Goal: Contribute content: Contribute content

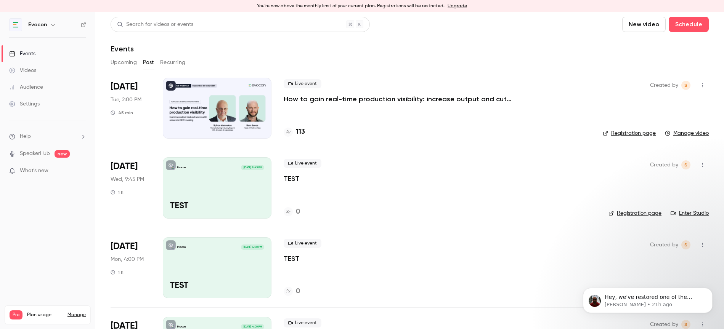
click at [636, 27] on button "New video" at bounding box center [643, 24] width 43 height 15
click at [651, 64] on div "Upload" at bounding box center [672, 65] width 58 height 8
click at [646, 27] on button "New video" at bounding box center [643, 24] width 43 height 15
click at [653, 65] on div "Upload" at bounding box center [672, 65] width 58 height 8
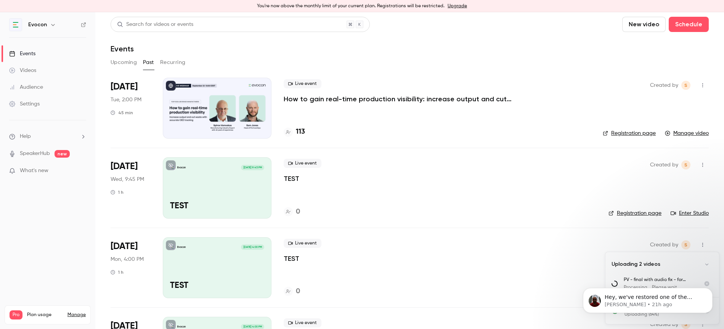
click at [31, 70] on div "Videos" at bounding box center [22, 71] width 27 height 8
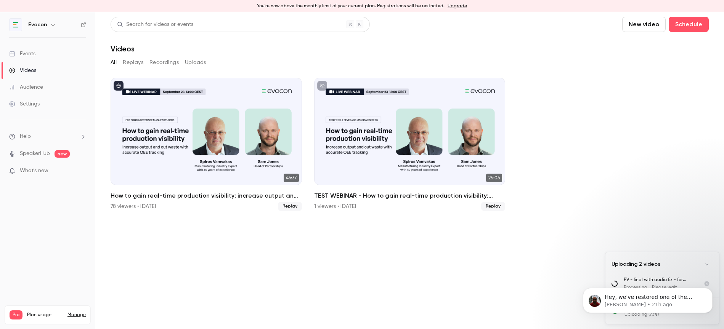
click at [641, 29] on button "New video" at bounding box center [643, 24] width 43 height 15
click at [648, 67] on div "Upload" at bounding box center [672, 65] width 58 height 8
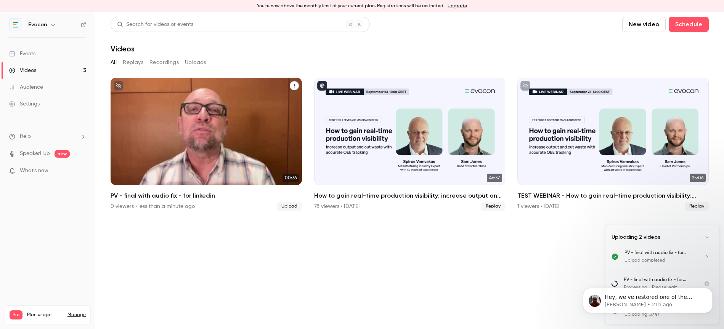
click at [202, 133] on div "Evocon [DATE] PV - final with audio fix - for linkedin" at bounding box center [206, 132] width 191 height 108
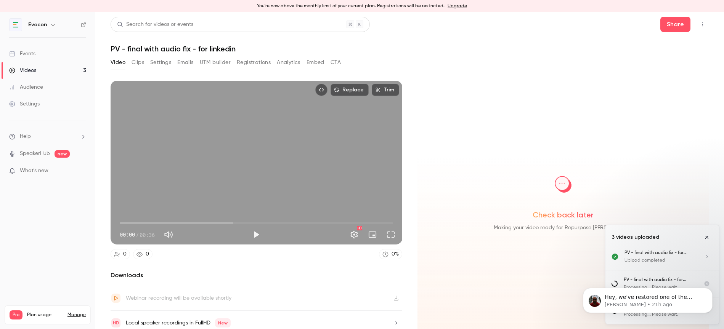
click at [140, 64] on button "Clips" at bounding box center [138, 62] width 13 height 12
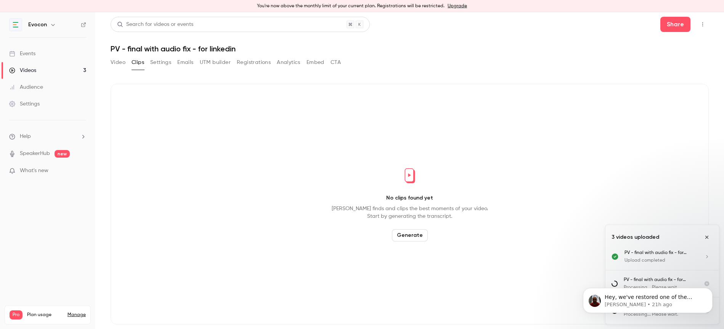
click at [704, 284] on body "Hey, we've restored one of the videos that was deleted [DATE]. Was it the prope…" at bounding box center [648, 298] width 146 height 47
click at [709, 291] on icon "Dismiss notification" at bounding box center [711, 290] width 4 height 4
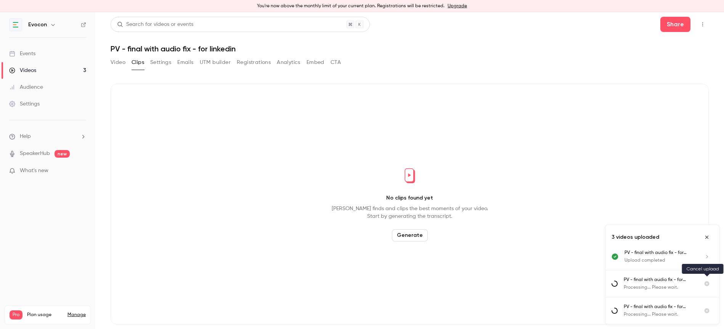
click at [708, 284] on icon "Cancel upload" at bounding box center [707, 284] width 5 height 5
click at [708, 310] on icon "Cancel upload" at bounding box center [707, 311] width 5 height 5
click at [707, 283] on icon "Cancel upload" at bounding box center [707, 284] width 5 height 5
click at [706, 304] on li "PV - final with audio fix - for linkedin Processing... Please wait." at bounding box center [663, 311] width 114 height 27
click at [707, 238] on icon "Close uploads list" at bounding box center [706, 237] width 3 height 3
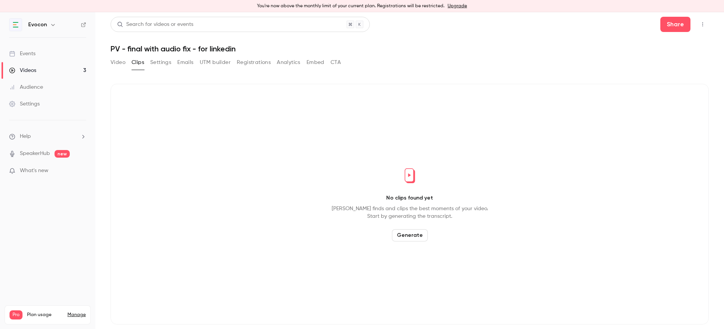
click at [112, 61] on button "Video" at bounding box center [118, 62] width 15 height 12
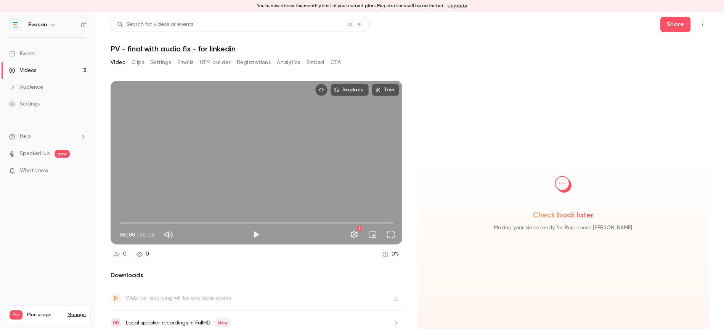
click at [259, 236] on button "Play" at bounding box center [256, 234] width 15 height 15
click at [257, 235] on button "Pause" at bounding box center [256, 234] width 15 height 15
type input "***"
click at [139, 62] on button "Clips" at bounding box center [138, 62] width 13 height 12
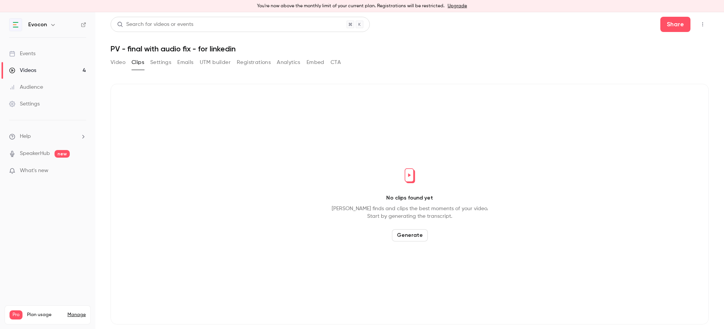
click at [415, 234] on button "Generate" at bounding box center [410, 236] width 36 height 12
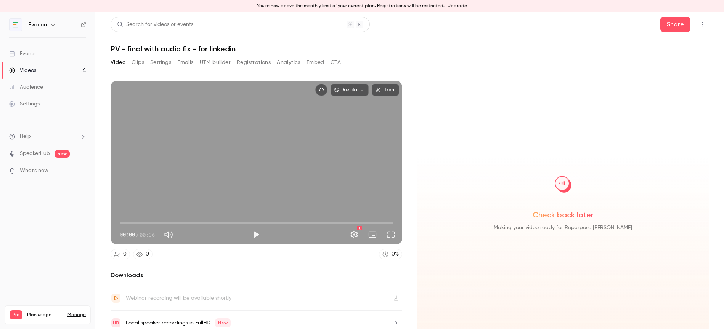
click at [253, 236] on button "Play" at bounding box center [256, 234] width 15 height 15
click at [258, 233] on button "Pause" at bounding box center [256, 234] width 15 height 15
click at [177, 221] on span "00:07" at bounding box center [256, 223] width 273 height 12
type input "****"
click at [214, 221] on span "00:07" at bounding box center [256, 223] width 273 height 12
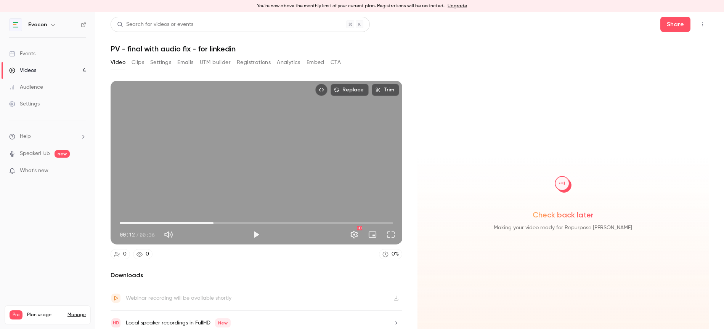
click at [138, 63] on button "Clips" at bounding box center [138, 62] width 13 height 12
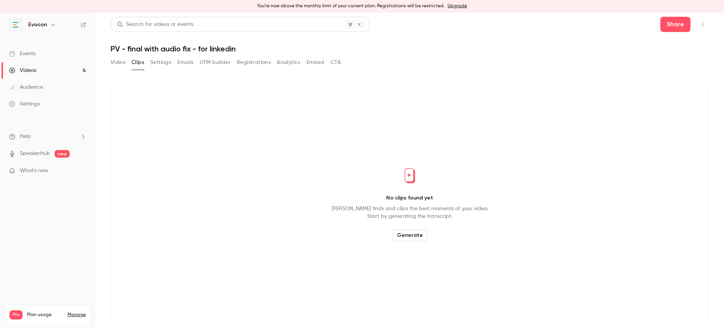
click at [161, 66] on button "Settings" at bounding box center [160, 62] width 21 height 12
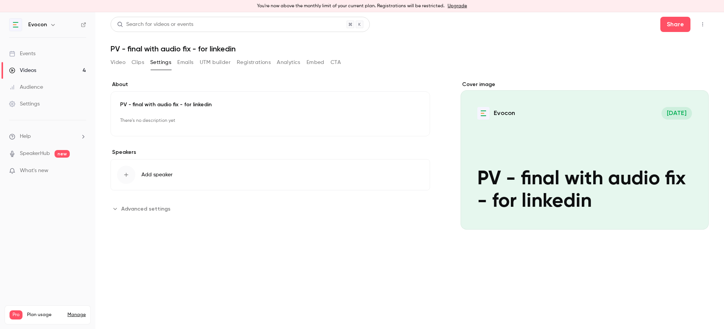
click at [118, 66] on button "Video" at bounding box center [118, 62] width 15 height 12
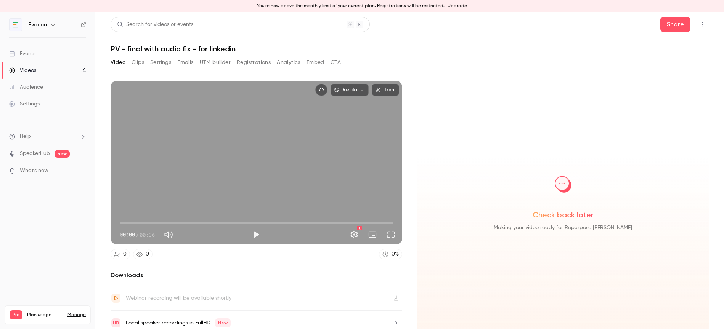
click at [140, 64] on button "Clips" at bounding box center [138, 62] width 13 height 12
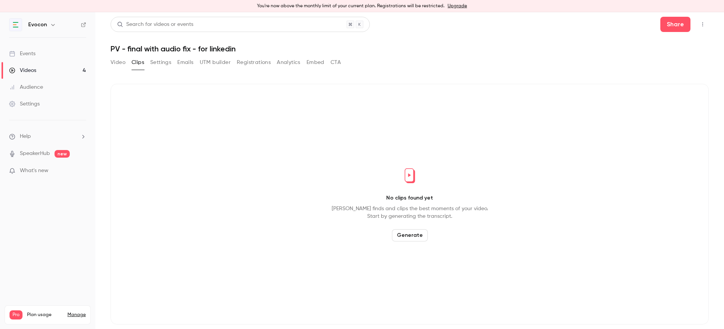
click at [411, 233] on button "Generate" at bounding box center [410, 236] width 36 height 12
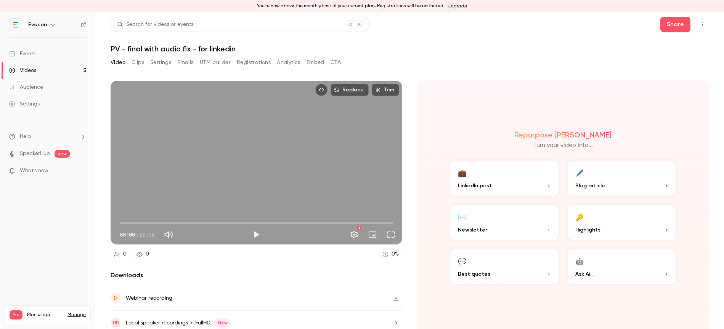
scroll to position [6, 0]
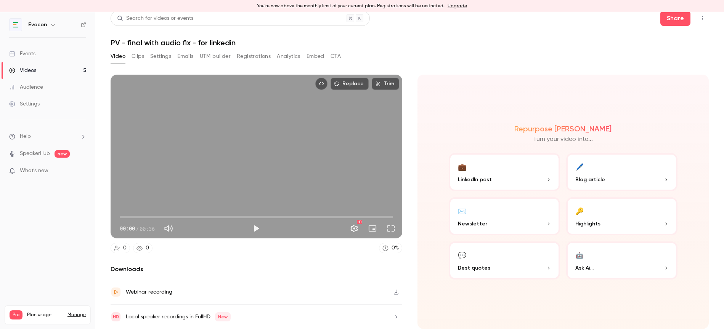
click at [143, 58] on button "Clips" at bounding box center [138, 56] width 13 height 12
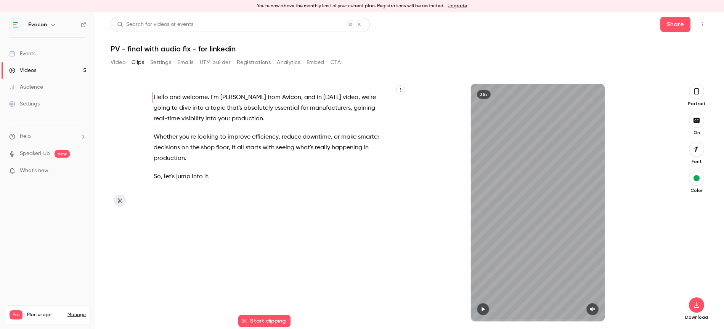
click at [696, 90] on icon "button" at bounding box center [697, 91] width 6 height 8
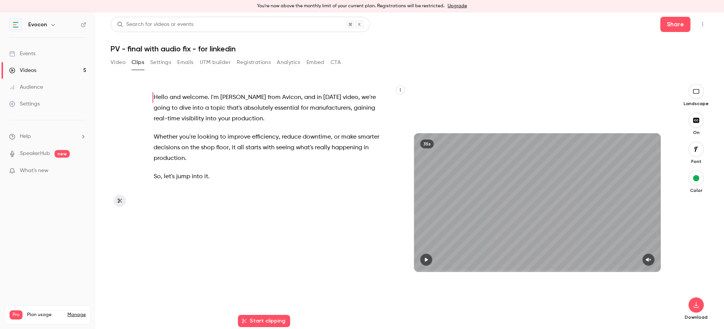
click at [425, 256] on button "button" at bounding box center [426, 260] width 12 height 12
click at [648, 258] on icon "button" at bounding box center [649, 259] width 6 height 5
drag, startPoint x: 565, startPoint y: 270, endPoint x: 368, endPoint y: 283, distance: 196.8
click at [368, 283] on div "Hello and welcome . I'm [PERSON_NAME] from Avicon , and in [DATE] video , we're…" at bounding box center [406, 203] width 524 height 238
click at [424, 260] on icon "button" at bounding box center [426, 259] width 6 height 5
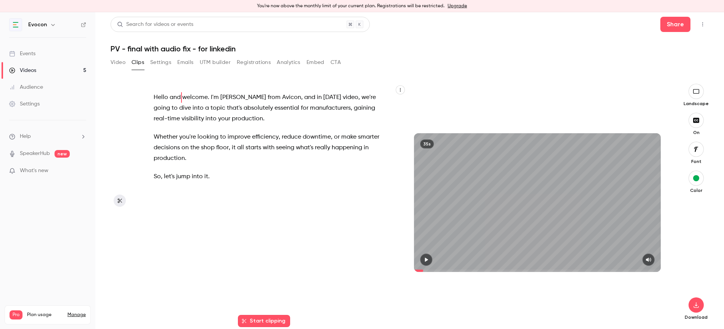
click at [282, 98] on span "Avicon" at bounding box center [291, 97] width 19 height 11
type input "***"
click at [282, 98] on span "Avicon" at bounding box center [291, 97] width 19 height 11
click at [280, 114] on icon "button" at bounding box center [278, 114] width 5 height 5
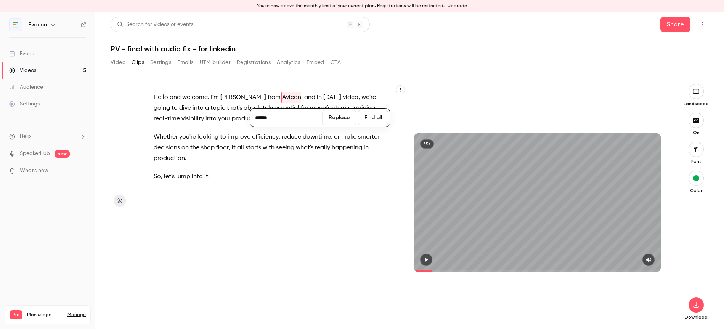
type input "******"
click at [338, 116] on button "Replace" at bounding box center [339, 117] width 34 height 15
click at [209, 108] on span at bounding box center [210, 108] width 2 height 6
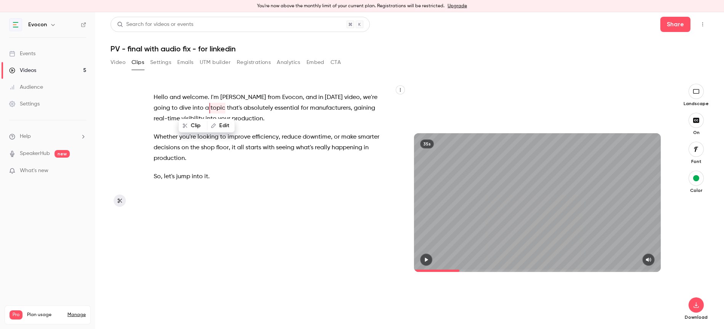
click at [275, 112] on span "essential" at bounding box center [287, 108] width 25 height 11
drag, startPoint x: 472, startPoint y: 270, endPoint x: 406, endPoint y: 270, distance: 66.4
click at [406, 270] on div "Hello and welcome . I'm [PERSON_NAME] from [GEOGRAPHIC_DATA] , and in [DATE] vi…" at bounding box center [406, 203] width 524 height 238
click at [432, 262] on button "button" at bounding box center [426, 260] width 12 height 12
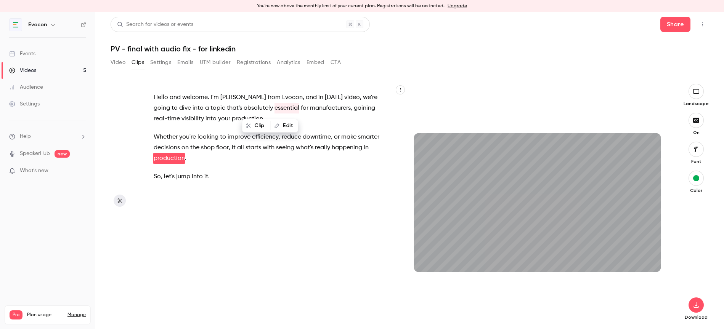
scroll to position [6, 0]
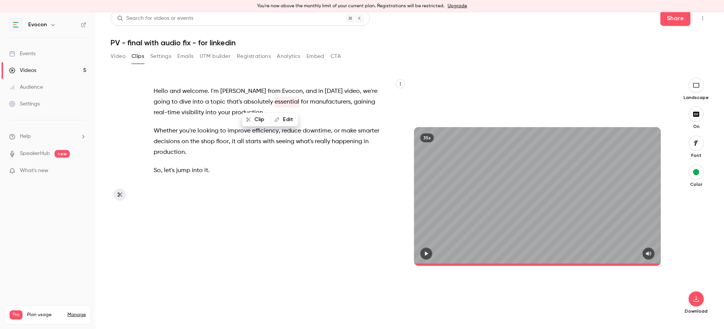
click at [262, 154] on p "Whether you're looking to improve efficiency , reduce downtime , or make smarte…" at bounding box center [270, 142] width 232 height 32
click at [215, 172] on p "So , let's jump into it ." at bounding box center [270, 171] width 232 height 11
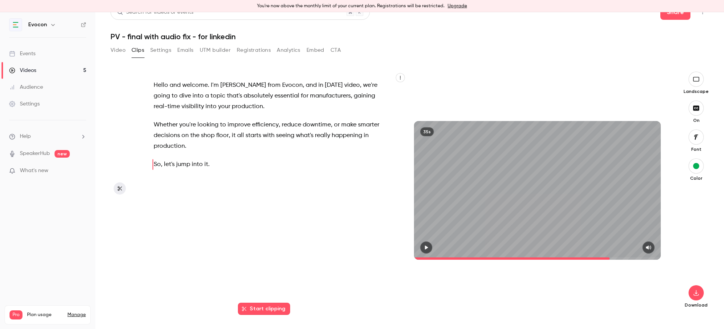
click at [119, 190] on icon "button" at bounding box center [120, 188] width 6 height 5
drag, startPoint x: 228, startPoint y: 180, endPoint x: 228, endPoint y: 208, distance: 28.2
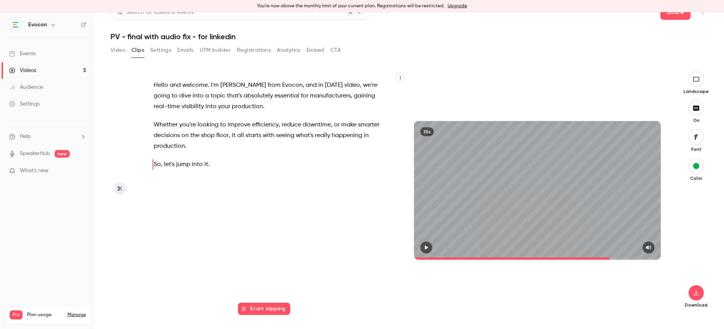
click at [228, 208] on div "Hello and welcome . I'm [PERSON_NAME] from [GEOGRAPHIC_DATA] , and in [DATE] vi…" at bounding box center [273, 194] width 259 height 230
click at [403, 77] on button "button" at bounding box center [400, 77] width 9 height 9
type input "****"
click at [344, 221] on div at bounding box center [362, 164] width 724 height 329
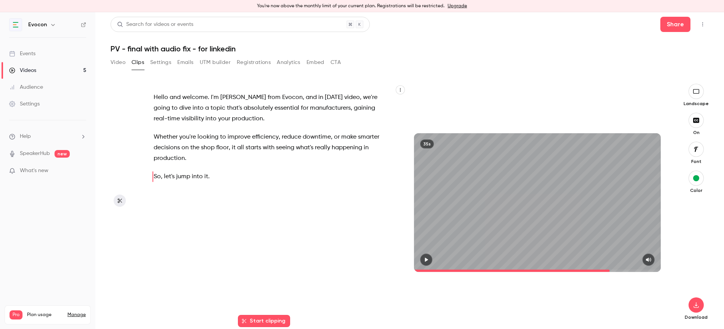
click at [117, 60] on button "Video" at bounding box center [118, 62] width 15 height 12
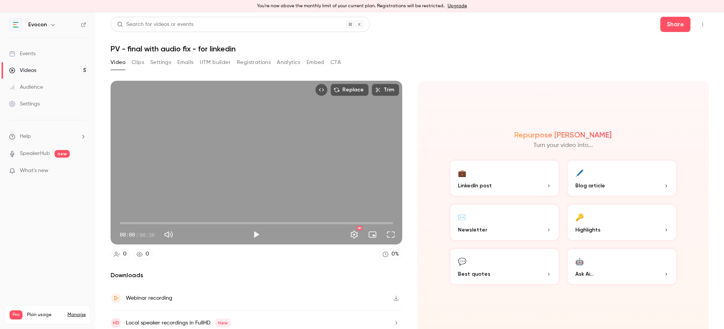
click at [370, 223] on span "00:00" at bounding box center [256, 223] width 273 height 12
click at [357, 220] on span "00:31" at bounding box center [256, 223] width 273 height 12
click at [345, 220] on span "00:31" at bounding box center [256, 223] width 273 height 12
click at [339, 220] on span "00:29" at bounding box center [256, 223] width 273 height 12
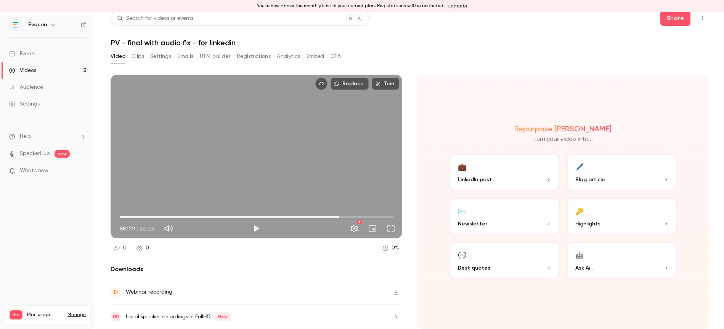
click at [349, 216] on span "00:29" at bounding box center [256, 217] width 273 height 12
click at [371, 214] on span "00:30" at bounding box center [256, 217] width 273 height 12
click at [388, 217] on span "00:33" at bounding box center [256, 217] width 273 height 12
type input "****"
click at [137, 59] on button "Clips" at bounding box center [138, 56] width 13 height 12
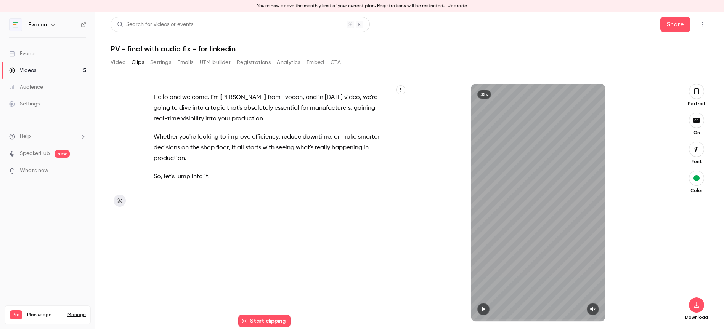
scroll to position [5, 0]
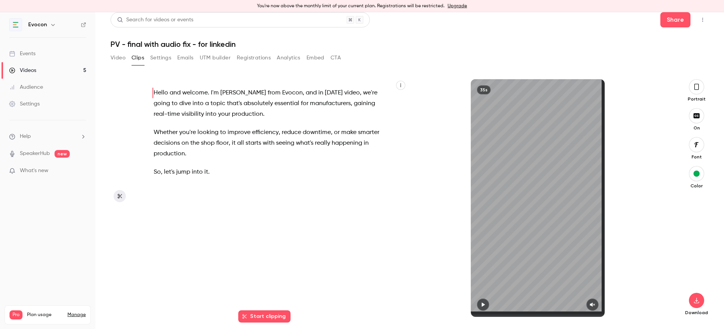
click at [212, 171] on p "So , let's jump into it ." at bounding box center [270, 172] width 232 height 11
click at [203, 171] on span at bounding box center [204, 172] width 2 height 6
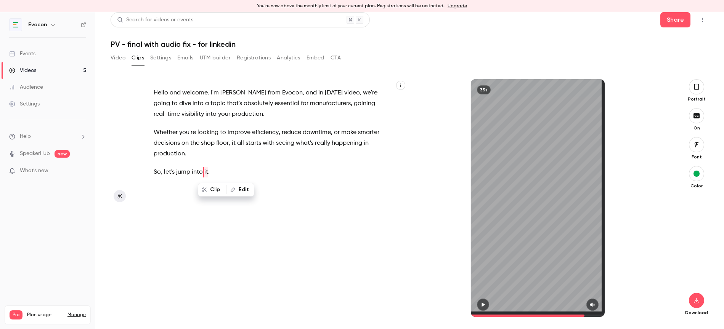
scroll to position [6, 0]
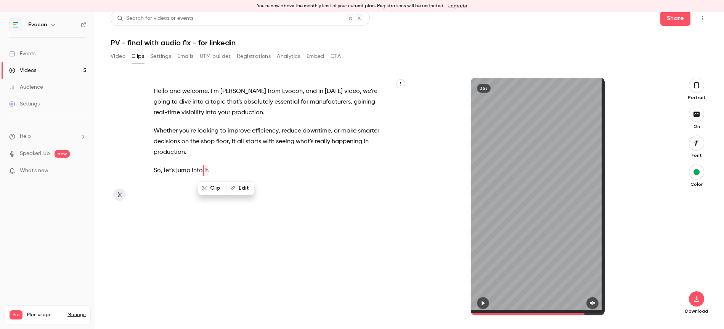
click at [209, 173] on p "So , let's jump into it ." at bounding box center [270, 171] width 232 height 11
click at [249, 311] on button "Start clipping" at bounding box center [264, 315] width 52 height 12
click at [231, 167] on p "So , let's jump into it ." at bounding box center [270, 171] width 232 height 11
click at [698, 92] on button "button" at bounding box center [696, 85] width 15 height 15
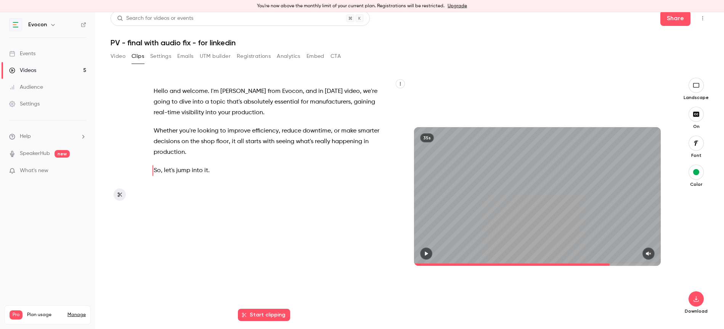
click at [697, 146] on button "button" at bounding box center [696, 143] width 15 height 15
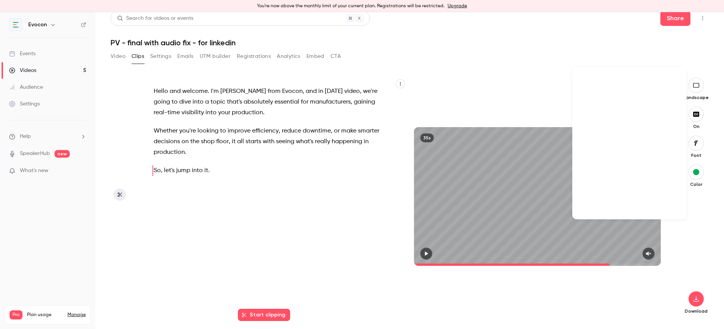
scroll to position [19044, 0]
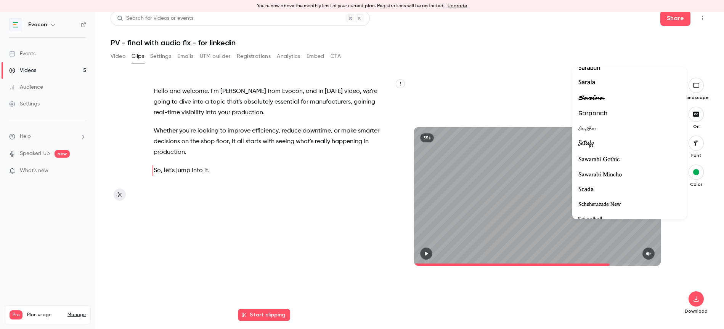
click at [520, 96] on div at bounding box center [362, 164] width 724 height 329
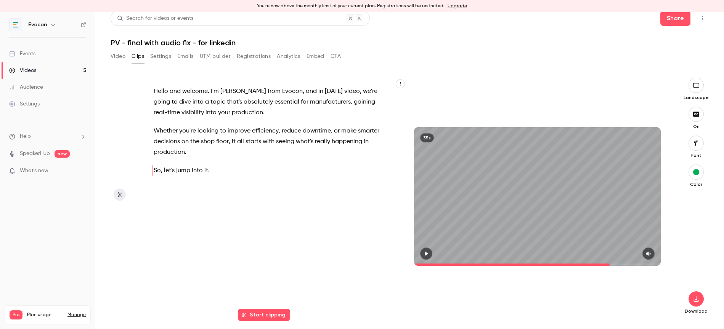
type input "****"
click at [652, 254] on button "button" at bounding box center [649, 254] width 12 height 12
click at [634, 264] on span at bounding box center [537, 265] width 247 height 2
click at [643, 248] on button "button" at bounding box center [649, 254] width 12 height 12
click at [428, 253] on icon "button" at bounding box center [426, 253] width 6 height 5
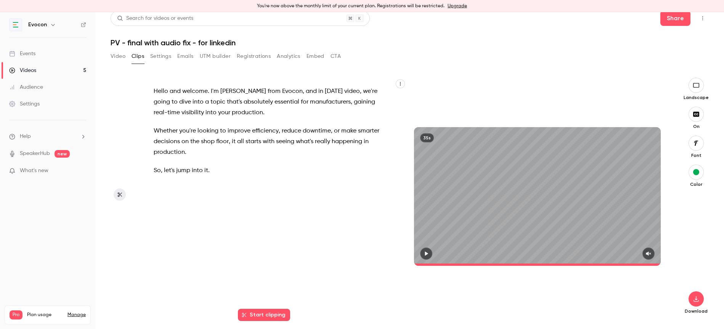
click at [650, 252] on icon "button" at bounding box center [649, 253] width 6 height 5
click at [614, 264] on span at bounding box center [537, 265] width 247 height 2
click at [437, 256] on div at bounding box center [537, 254] width 247 height 12
click at [426, 256] on icon "button" at bounding box center [426, 253] width 6 height 5
type input "****"
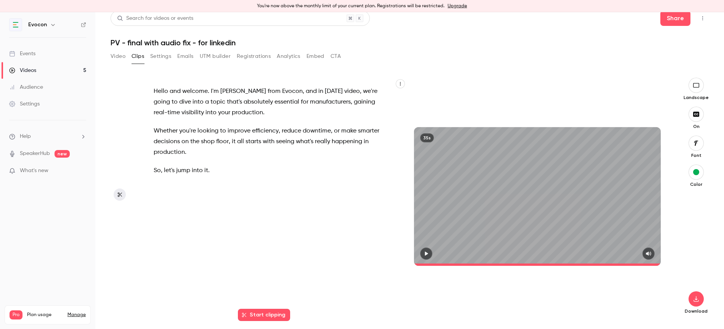
click at [37, 72] on link "Videos 5" at bounding box center [47, 70] width 95 height 17
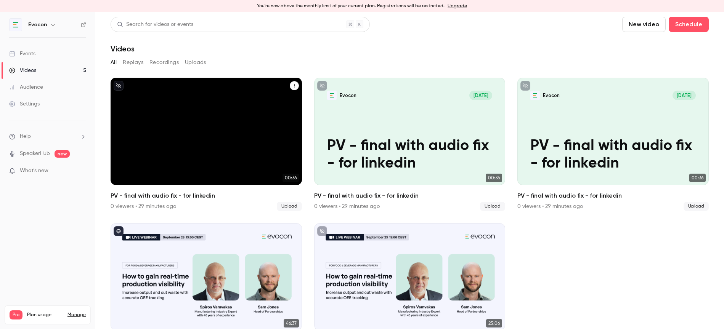
click at [294, 85] on icon "PV - final with audio fix - for linkedin" at bounding box center [294, 86] width 5 height 5
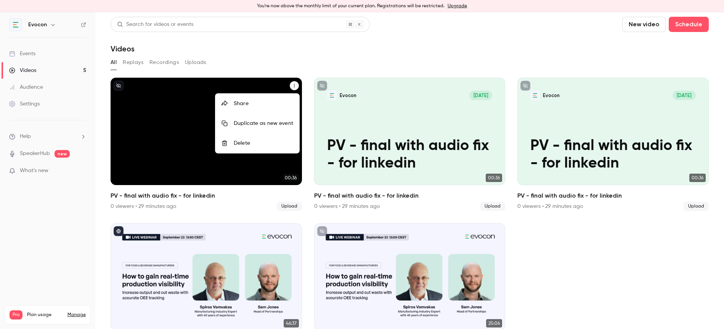
click at [257, 148] on li "Delete" at bounding box center [257, 143] width 84 height 20
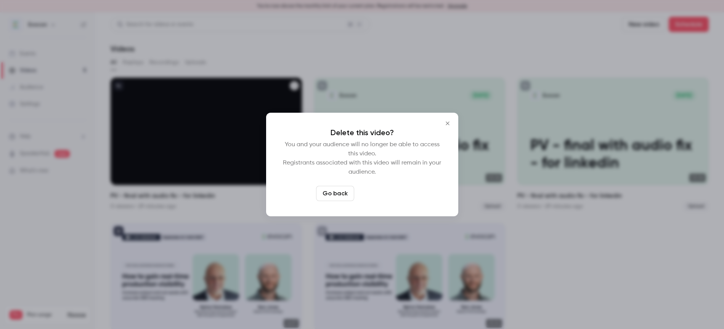
click at [373, 189] on button "Delete video" at bounding box center [382, 193] width 51 height 15
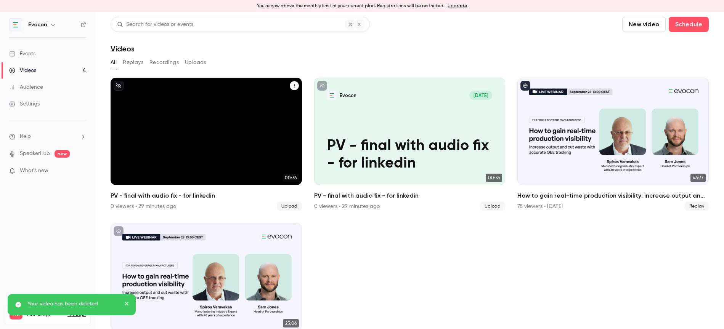
click at [296, 84] on icon "PV - final with audio fix - for linkedin" at bounding box center [294, 86] width 5 height 5
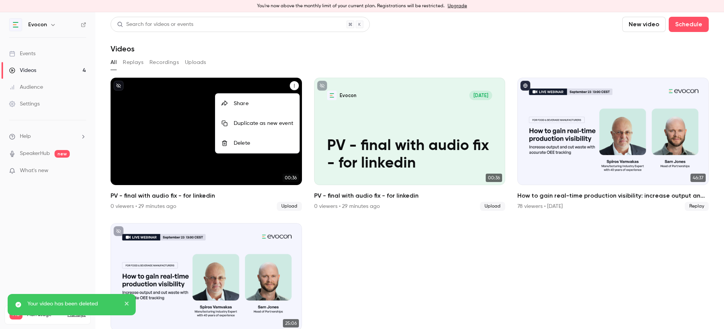
click at [269, 148] on li "Delete" at bounding box center [257, 143] width 84 height 20
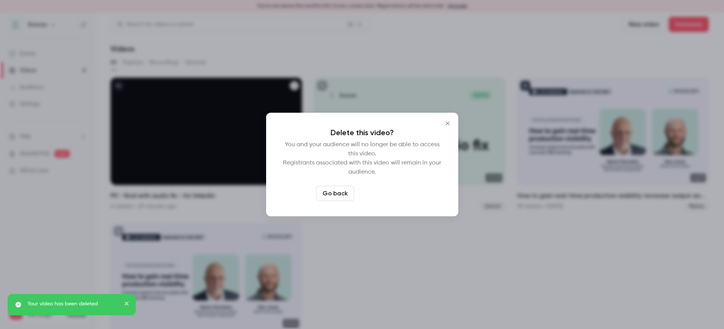
click at [370, 194] on button "Delete video" at bounding box center [382, 193] width 51 height 15
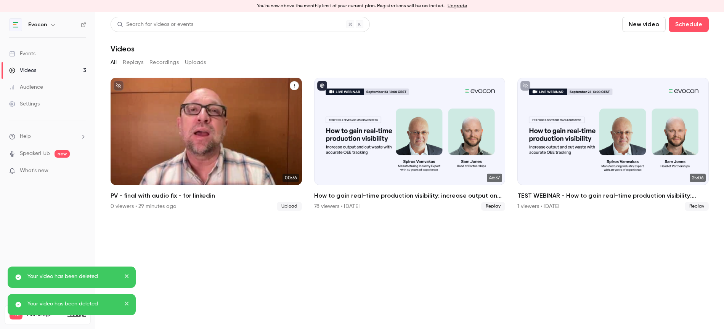
click at [292, 85] on icon "PV - final with audio fix - for linkedin" at bounding box center [294, 86] width 5 height 5
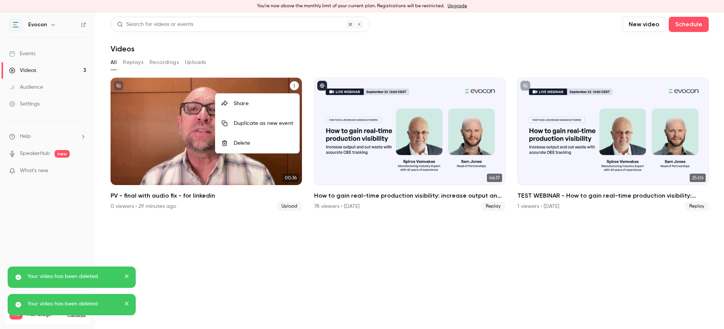
click at [258, 142] on div "Delete" at bounding box center [263, 144] width 59 height 8
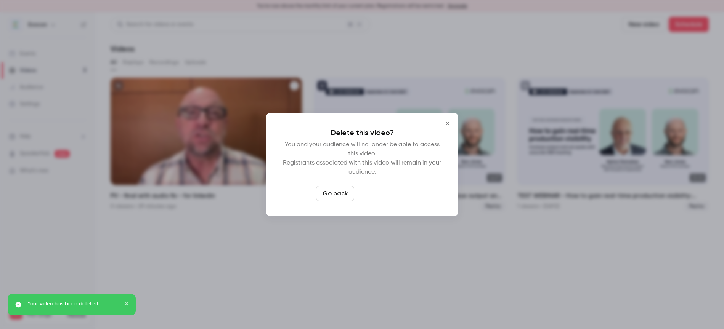
click at [386, 190] on button "Delete video" at bounding box center [382, 193] width 51 height 15
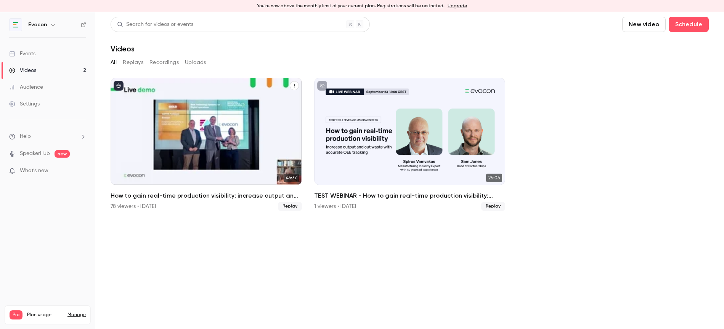
click at [200, 197] on h2 "How to gain real-time production visibility: increase output and cut waste with…" at bounding box center [206, 195] width 191 height 9
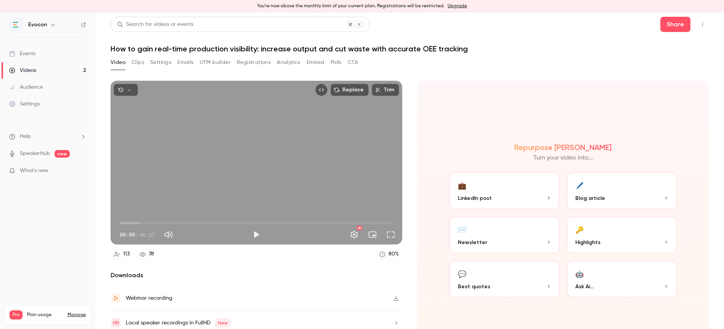
click at [137, 60] on button "Clips" at bounding box center [138, 62] width 13 height 12
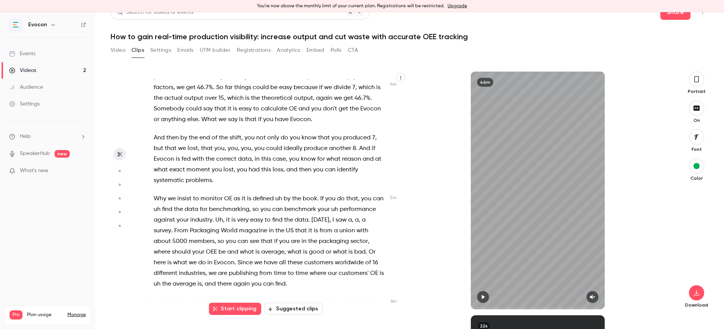
scroll to position [765, 0]
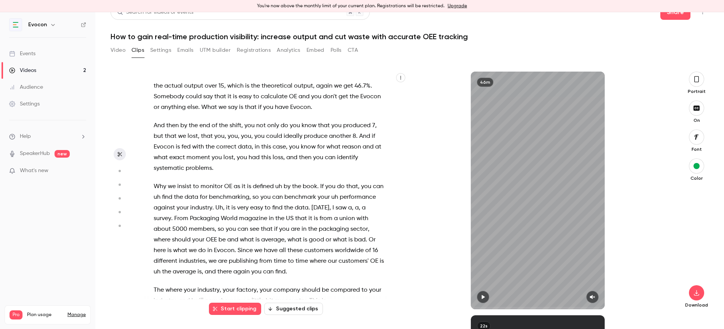
click at [697, 78] on icon "button" at bounding box center [697, 79] width 6 height 8
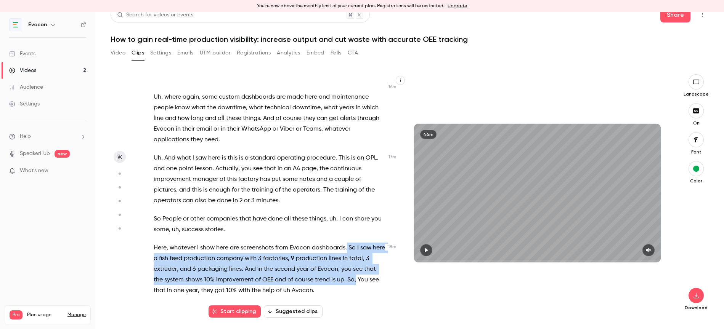
scroll to position [2372, 0]
drag, startPoint x: 348, startPoint y: 214, endPoint x: 350, endPoint y: 249, distance: 35.2
click at [350, 249] on p "Here , whatever I show here are screenshots from Evocon dashboards . So I saw h…" at bounding box center [270, 269] width 232 height 53
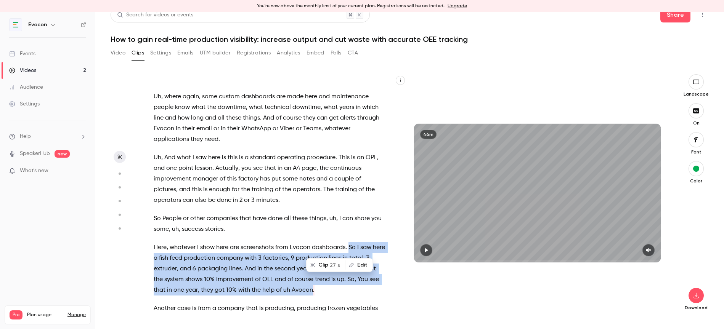
scroll to position [2380, 0]
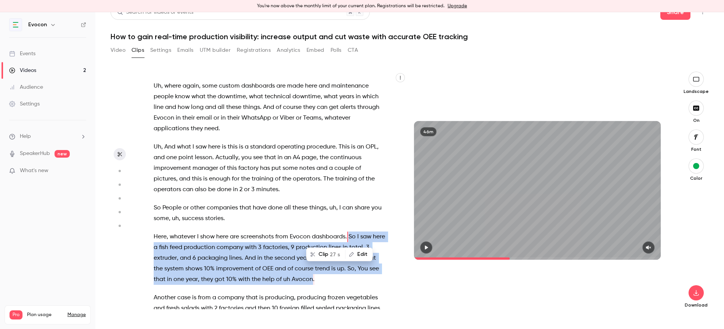
click at [426, 246] on icon "button" at bounding box center [426, 247] width 6 height 5
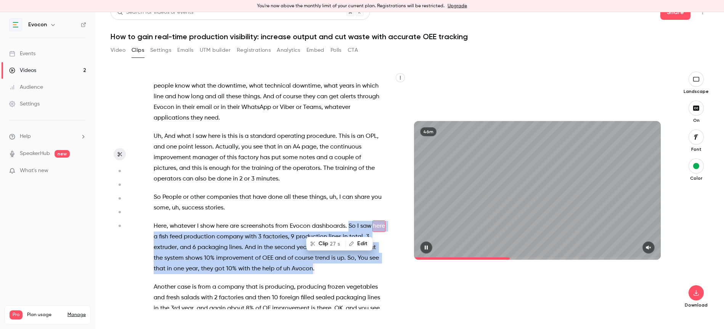
click at [426, 246] on icon "button" at bounding box center [426, 247] width 6 height 5
click at [651, 249] on icon "button" at bounding box center [649, 247] width 6 height 5
click at [328, 244] on button "Clip 27 s" at bounding box center [326, 244] width 38 height 12
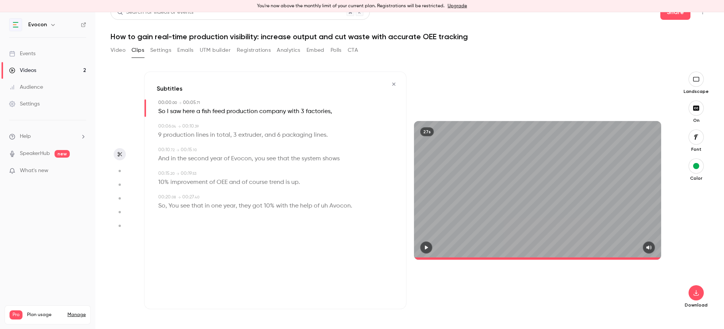
type input "*"
click at [167, 112] on span "I" at bounding box center [168, 111] width 2 height 11
click at [164, 111] on span "So" at bounding box center [161, 111] width 7 height 11
click at [163, 126] on button "Edit" at bounding box center [159, 125] width 26 height 12
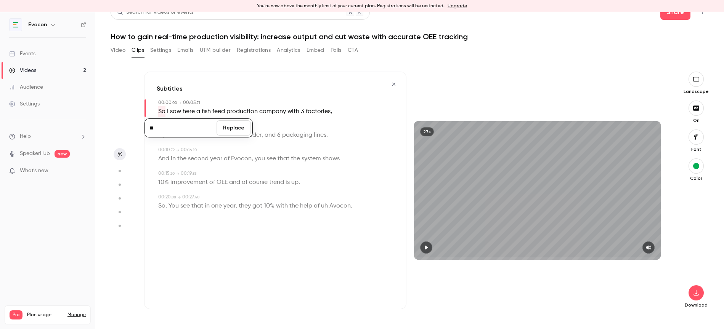
type input "***"
click at [239, 126] on button "Replace" at bounding box center [234, 128] width 34 height 15
click at [179, 112] on span "saw" at bounding box center [176, 111] width 11 height 11
click at [176, 124] on button "Edit" at bounding box center [174, 125] width 26 height 12
type input "****"
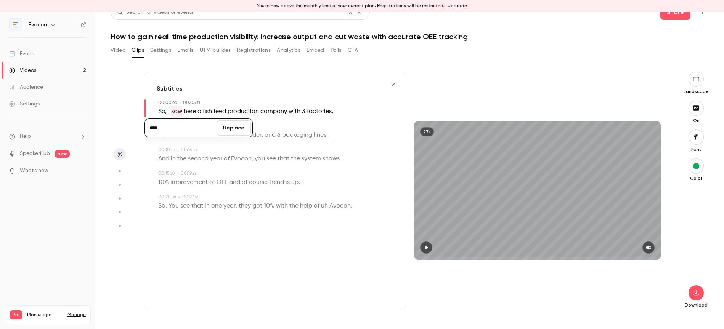
click at [228, 126] on button "Replace" at bounding box center [234, 128] width 34 height 15
click at [225, 138] on span "total" at bounding box center [224, 135] width 14 height 11
type input "*"
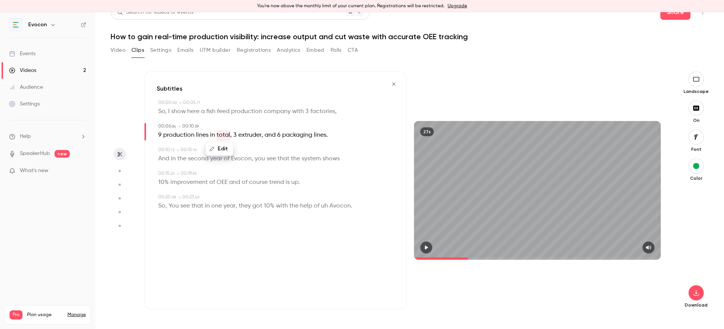
click at [221, 147] on button "Edit" at bounding box center [219, 149] width 26 height 12
click at [252, 151] on button "Replace" at bounding box center [258, 151] width 34 height 15
type input "*"
click at [211, 137] on span "in" at bounding box center [212, 135] width 5 height 11
click at [213, 151] on button "Edit" at bounding box center [209, 149] width 26 height 12
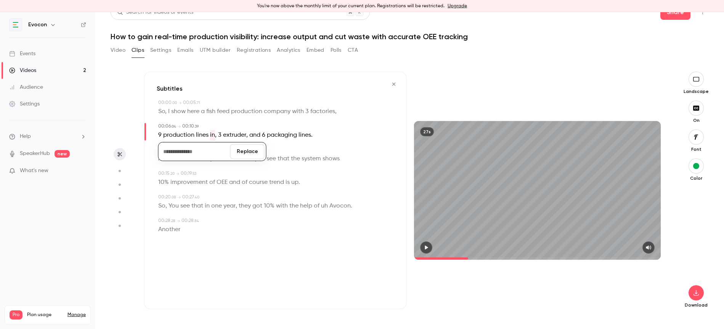
click at [242, 154] on button "Replace" at bounding box center [247, 151] width 34 height 15
click at [440, 258] on span at bounding box center [441, 259] width 55 height 2
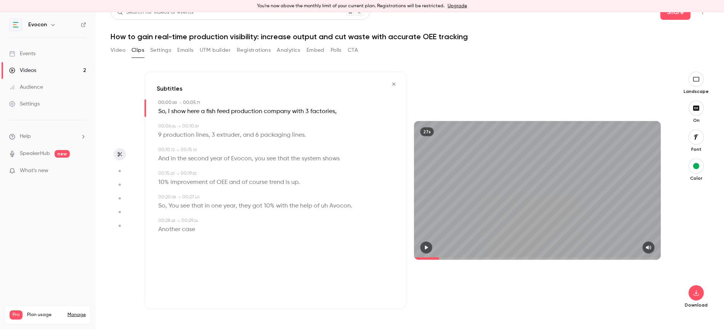
click at [423, 249] on button "button" at bounding box center [426, 248] width 12 height 12
click at [424, 248] on icon "button" at bounding box center [426, 247] width 6 height 5
click at [207, 137] on span "lines" at bounding box center [202, 135] width 13 height 11
type input "*"
click at [206, 148] on button "Edit" at bounding box center [199, 149] width 26 height 12
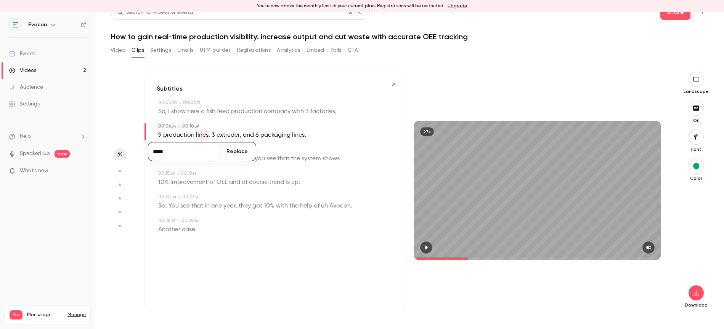
click at [207, 149] on input "*****" at bounding box center [184, 151] width 69 height 15
type input "**********"
click at [232, 152] on button "Replace" at bounding box center [237, 151] width 34 height 15
click at [424, 247] on icon "button" at bounding box center [426, 247] width 6 height 5
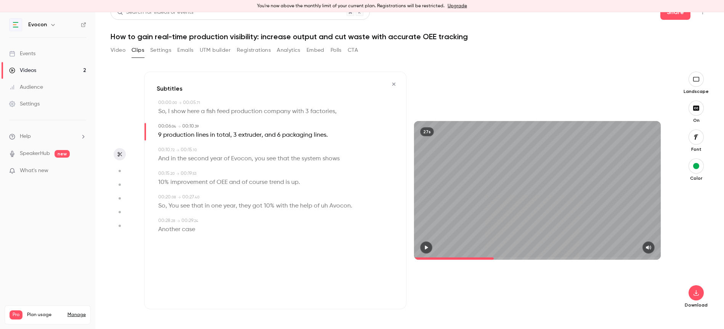
click at [254, 133] on span "extruder" at bounding box center [249, 135] width 23 height 11
type input "*"
click at [249, 150] on button "Edit" at bounding box center [246, 149] width 26 height 12
click at [257, 151] on input "********" at bounding box center [231, 151] width 69 height 15
type input "*********"
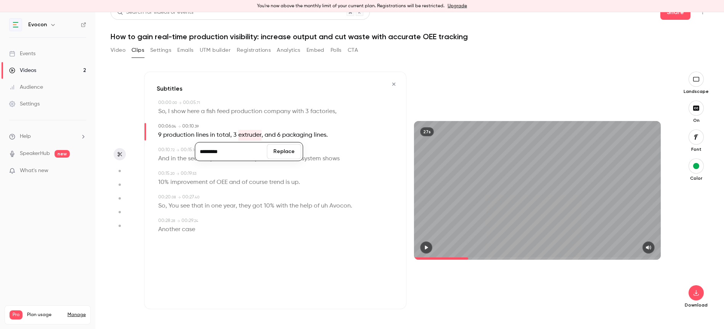
click at [292, 151] on button "Replace" at bounding box center [284, 151] width 34 height 15
click at [427, 247] on icon "button" at bounding box center [426, 248] width 3 height 4
click at [427, 247] on icon "button" at bounding box center [426, 247] width 6 height 5
click at [205, 134] on span "lines in total" at bounding box center [213, 135] width 34 height 11
type input "*"
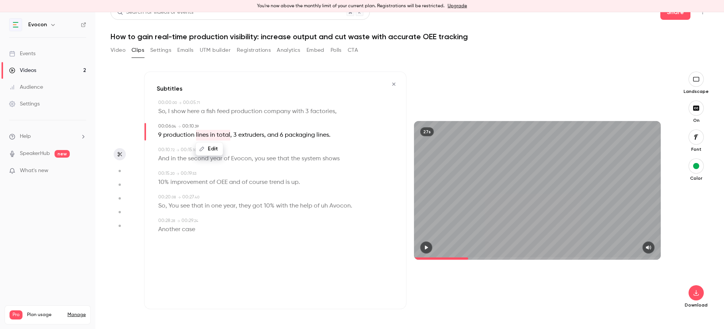
click at [210, 146] on button "Edit" at bounding box center [209, 149] width 26 height 12
click at [206, 150] on input "**********" at bounding box center [195, 151] width 69 height 15
type input "*****"
click at [253, 153] on button "Replace" at bounding box center [248, 151] width 34 height 15
type input "*"
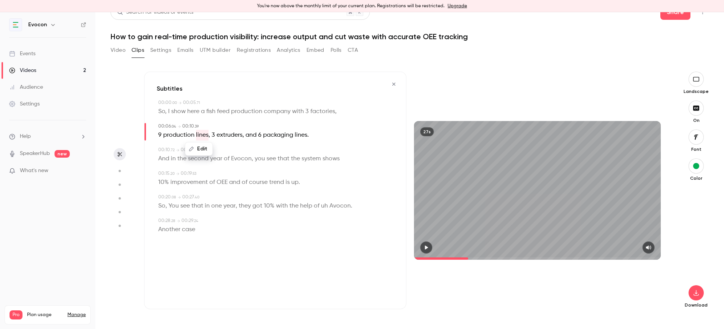
click at [209, 138] on div "Edit" at bounding box center [202, 149] width 22 height 24
click at [209, 136] on span "," at bounding box center [210, 135] width 2 height 11
click at [210, 135] on span at bounding box center [211, 135] width 2 height 6
click at [212, 137] on span "3" at bounding box center [213, 135] width 3 height 11
click at [212, 137] on div "Edit" at bounding box center [213, 149] width 22 height 24
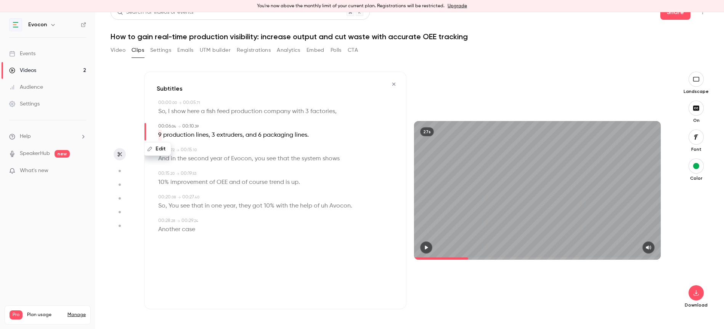
click at [307, 135] on span "." at bounding box center [308, 135] width 2 height 11
click at [314, 136] on div "9 production lines , 3 extruders , and 6 packaging lines ." at bounding box center [276, 135] width 236 height 11
click at [311, 143] on div "00:00 . 00 → 00:05 . 71 So, I show here a fish feed production company with 3 f…" at bounding box center [275, 171] width 237 height 142
click at [203, 138] on span "lines" at bounding box center [202, 135] width 13 height 11
click at [204, 150] on button "Edit" at bounding box center [199, 149] width 26 height 12
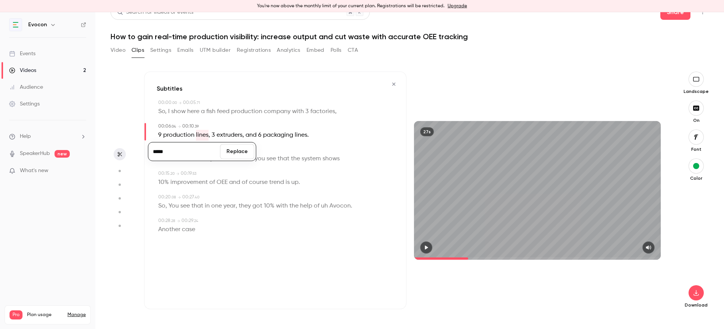
click at [202, 152] on input "*****" at bounding box center [184, 151] width 69 height 15
type input "**********"
click at [239, 156] on button "Replace" at bounding box center [237, 151] width 34 height 15
click at [251, 136] on span "extruders" at bounding box center [251, 135] width 26 height 11
click at [427, 246] on icon "button" at bounding box center [426, 247] width 6 height 5
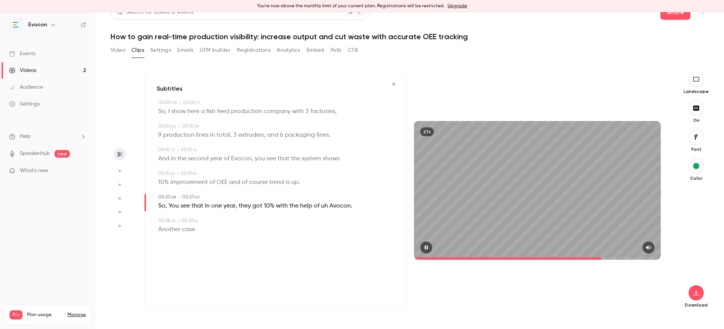
click at [427, 246] on icon "button" at bounding box center [425, 248] width 3 height 4
click at [174, 209] on span "You" at bounding box center [174, 206] width 10 height 11
type input "****"
click at [171, 220] on button "Edit" at bounding box center [171, 220] width 26 height 12
click at [153, 223] on input "***" at bounding box center [180, 222] width 69 height 15
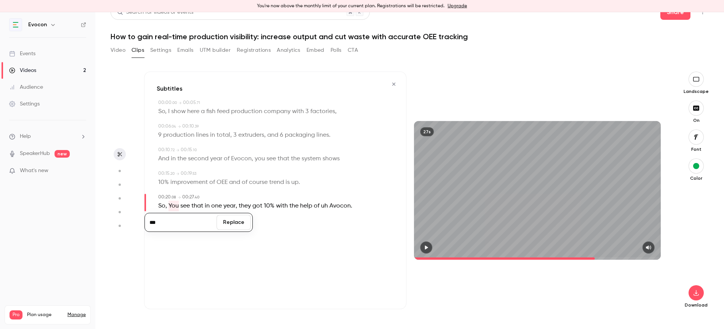
type input "***"
click at [225, 228] on button "Replace" at bounding box center [234, 222] width 34 height 15
type input "****"
click at [321, 206] on span "uh" at bounding box center [324, 206] width 7 height 11
click at [322, 219] on button "Edit" at bounding box center [322, 220] width 26 height 12
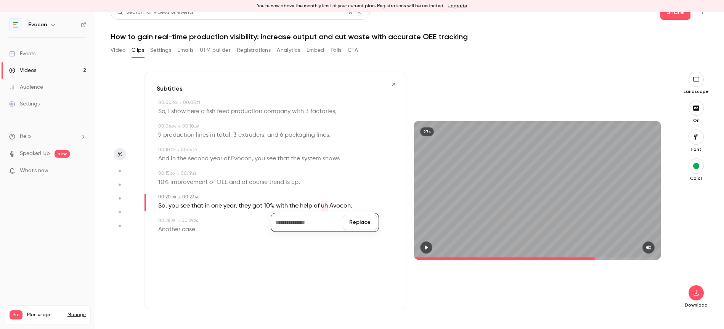
click at [358, 226] on button "Replace" at bounding box center [360, 222] width 34 height 15
type input "****"
click at [329, 207] on span "Avocon" at bounding box center [331, 206] width 21 height 11
click at [334, 218] on button "Edit" at bounding box center [329, 220] width 26 height 12
type input "******"
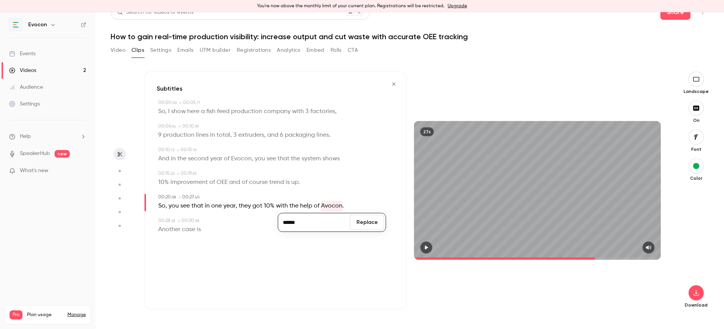
click at [379, 220] on button "Replace" at bounding box center [367, 222] width 34 height 15
click at [422, 248] on button "button" at bounding box center [426, 248] width 12 height 12
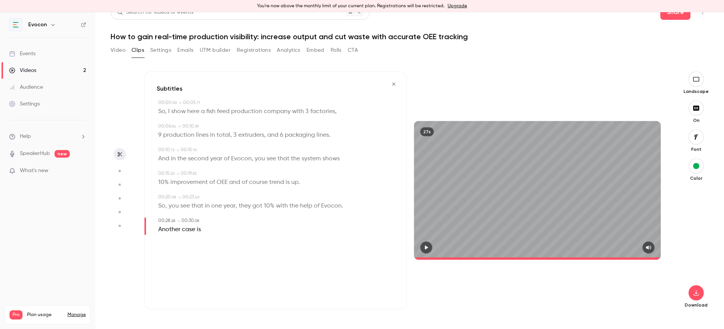
type input "****"
click at [697, 296] on icon "button" at bounding box center [696, 293] width 9 height 6
click at [609, 287] on span "High quality requires longer processing" at bounding box center [639, 287] width 87 height 8
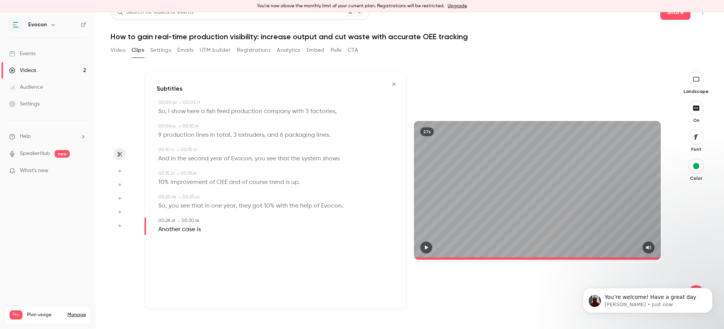
scroll to position [0, 0]
drag, startPoint x: 642, startPoint y: 257, endPoint x: 608, endPoint y: 259, distance: 34.0
click at [608, 259] on span at bounding box center [537, 259] width 247 height 12
click at [698, 76] on icon "button" at bounding box center [696, 79] width 8 height 6
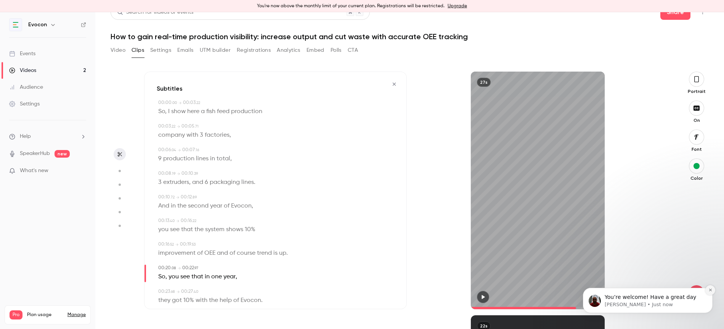
click at [709, 290] on icon "Dismiss notification" at bounding box center [711, 290] width 4 height 4
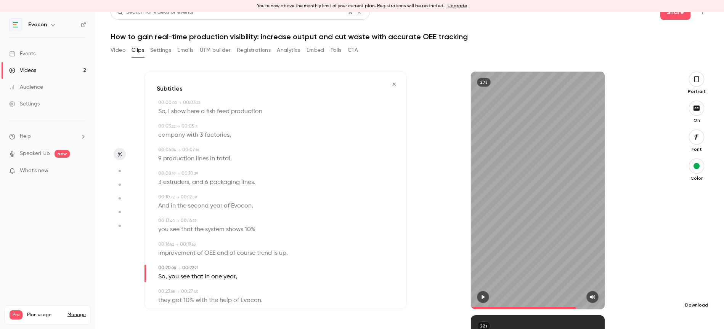
click at [700, 295] on icon "button" at bounding box center [696, 293] width 9 height 6
